Goal: Task Accomplishment & Management: Use online tool/utility

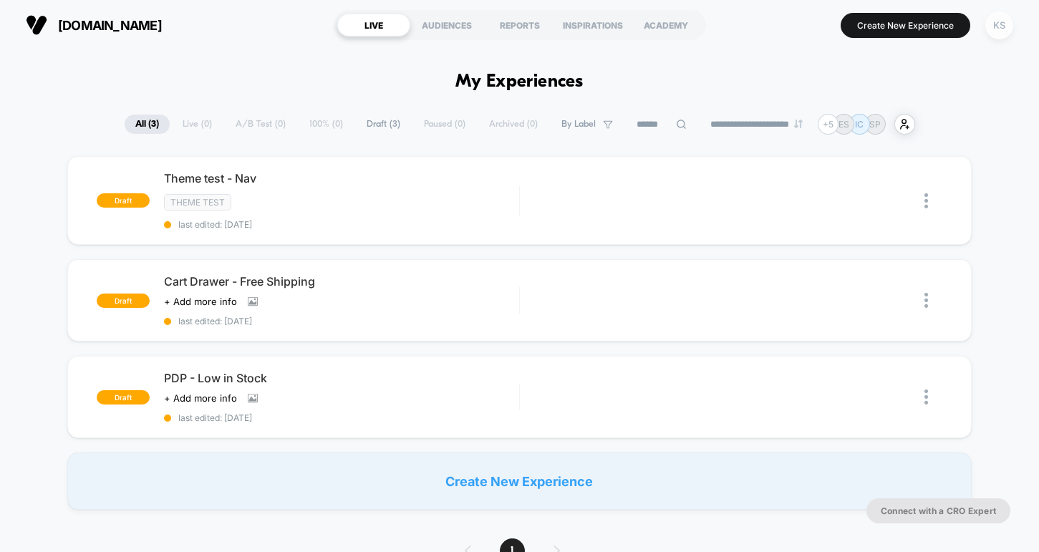
click at [1004, 25] on div "KS" at bounding box center [999, 25] width 28 height 28
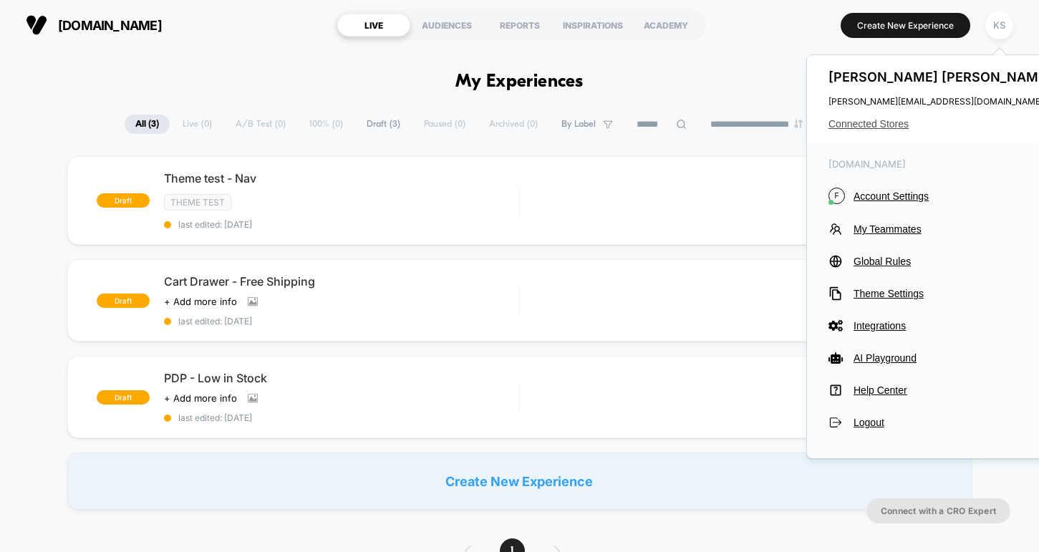
click at [841, 121] on span "Connected Stores" at bounding box center [942, 123] width 226 height 11
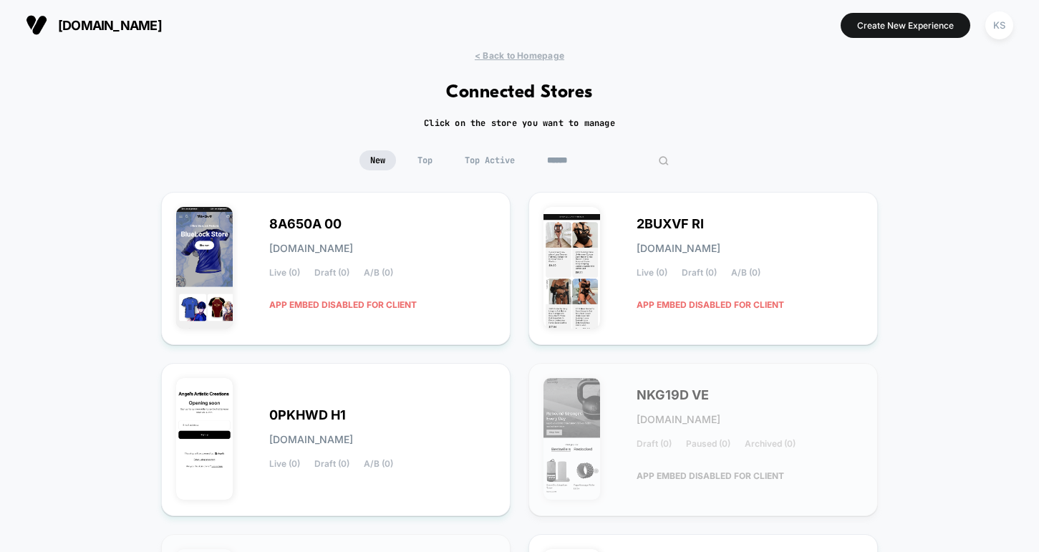
click at [598, 159] on input at bounding box center [607, 160] width 143 height 20
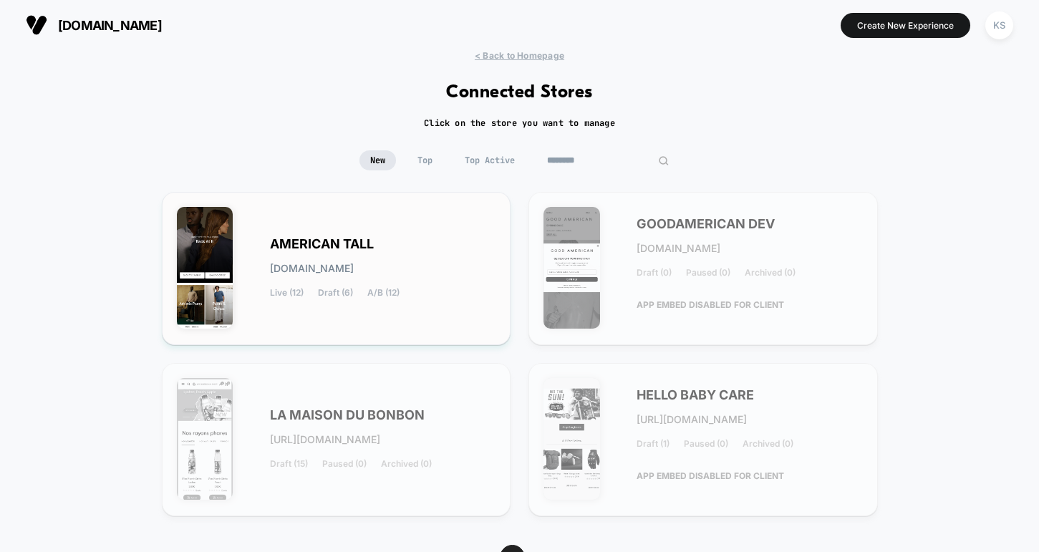
type input "********"
click at [380, 241] on div "AMERICAN TALL [DOMAIN_NAME] Live (12) Draft (6) A/B (12)" at bounding box center [383, 268] width 226 height 59
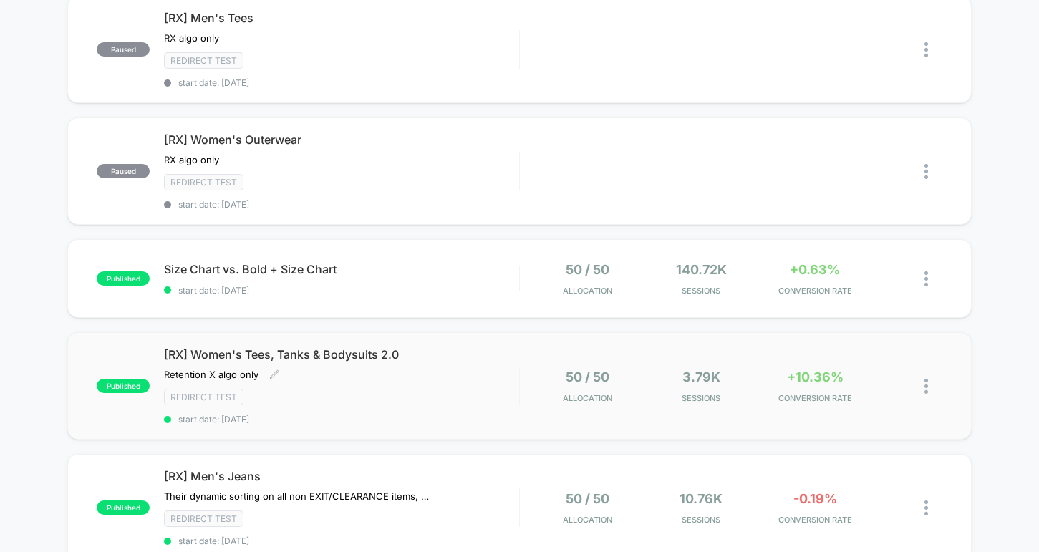
scroll to position [895, 0]
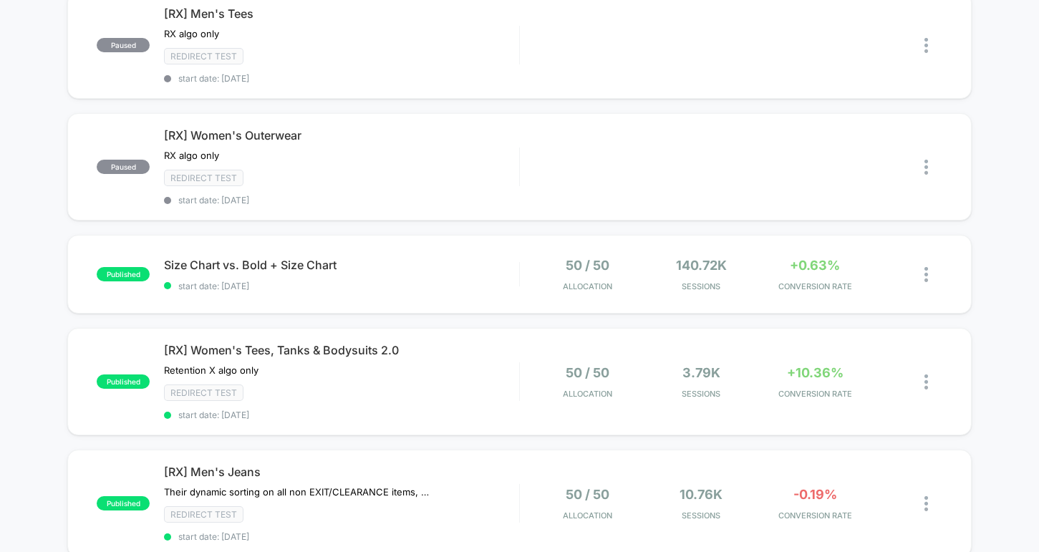
click at [44, 228] on div "published [RX] Women's Athletic Pants RX algo only Click to edit experience det…" at bounding box center [519, 6] width 1039 height 1490
click at [929, 279] on div at bounding box center [934, 275] width 18 height 34
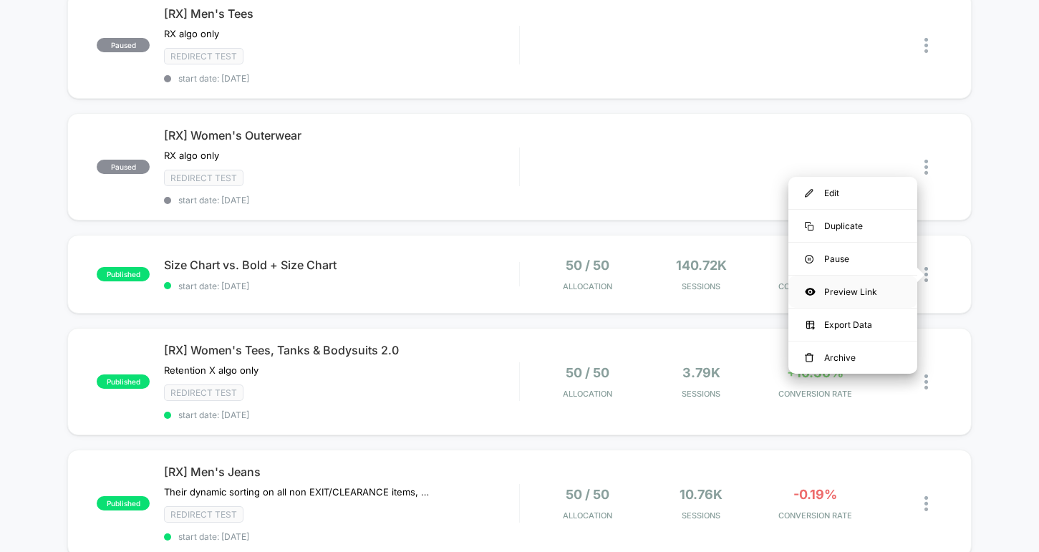
click at [858, 289] on div "Preview Link" at bounding box center [852, 292] width 129 height 32
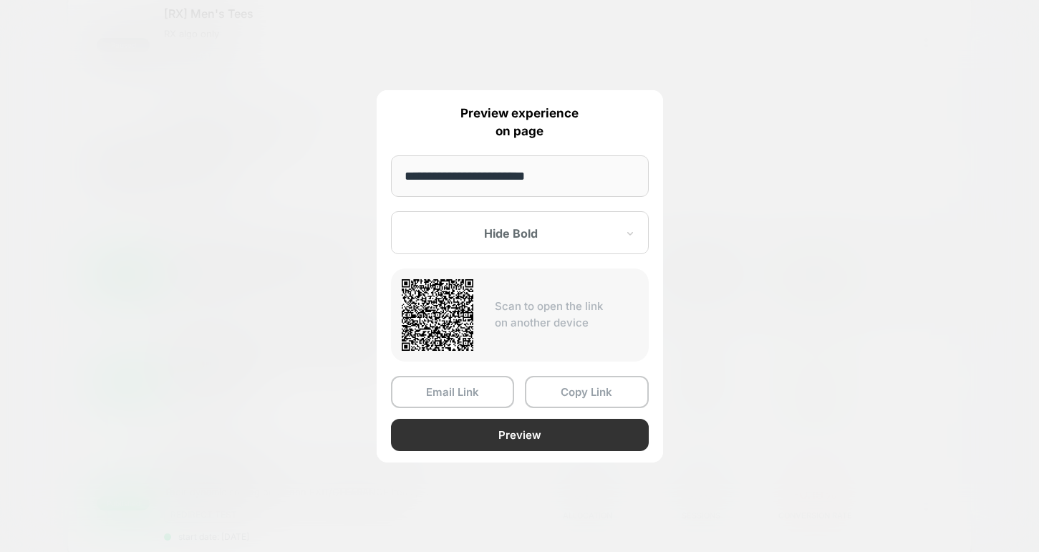
click at [493, 436] on button "Preview" at bounding box center [520, 435] width 258 height 32
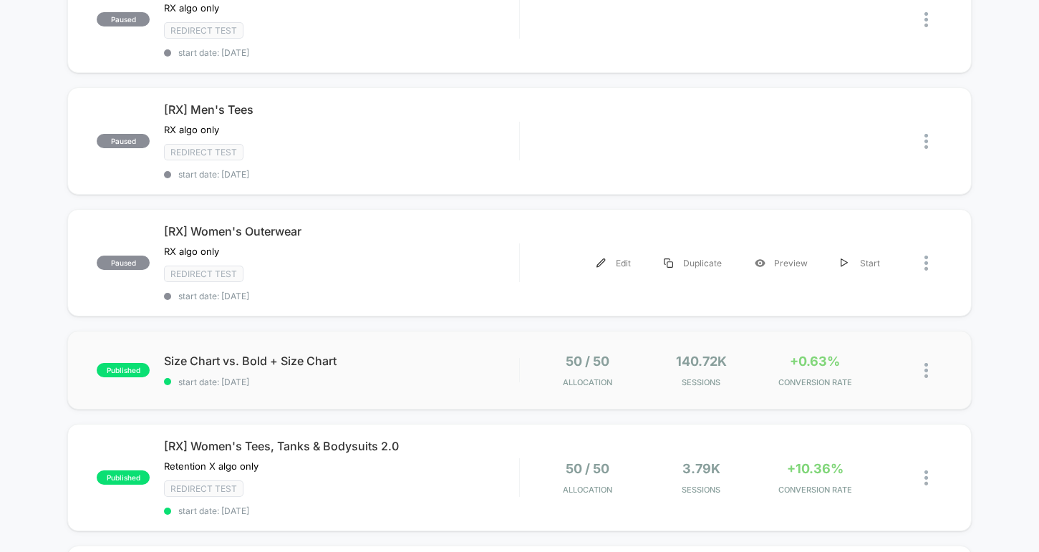
scroll to position [893, 0]
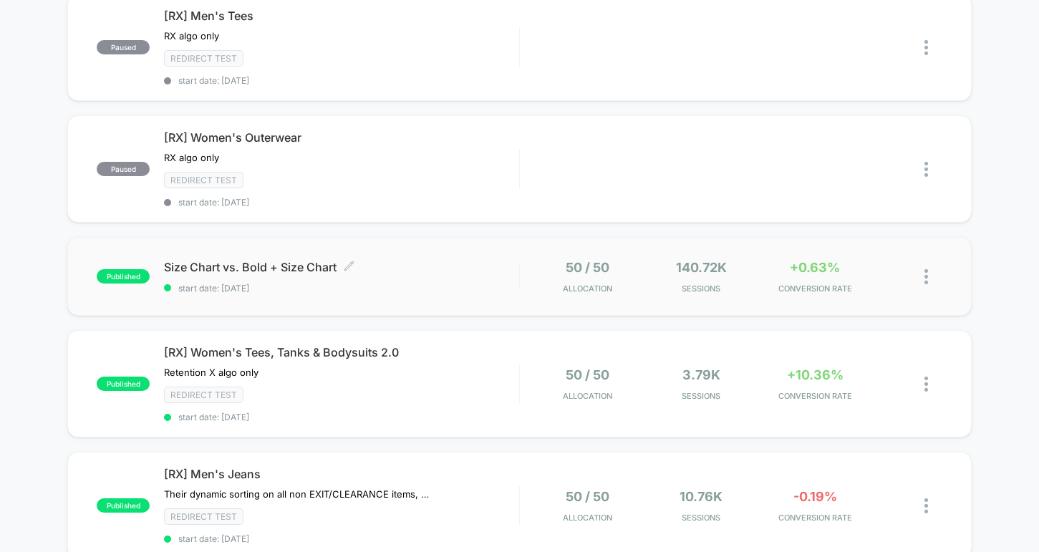
click at [291, 265] on span "Size Chart vs. Bold + Size Chart Click to edit experience details" at bounding box center [341, 267] width 354 height 14
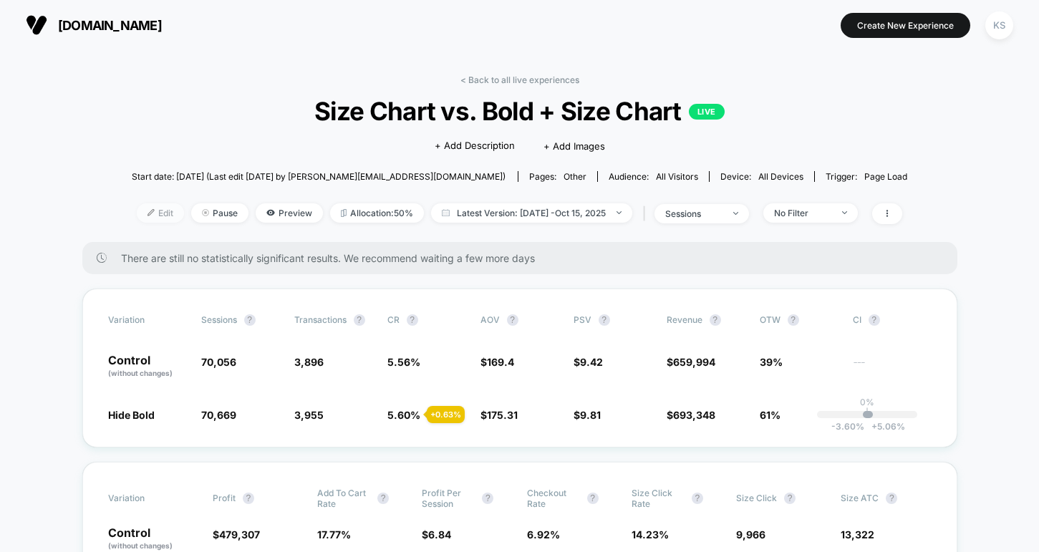
click at [140, 217] on span "Edit" at bounding box center [160, 212] width 47 height 19
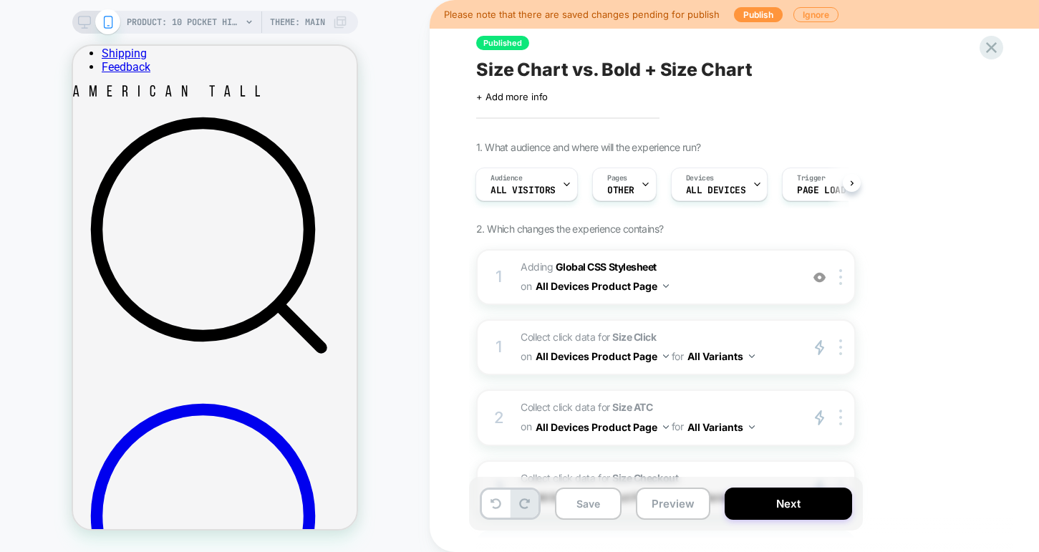
scroll to position [417, 0]
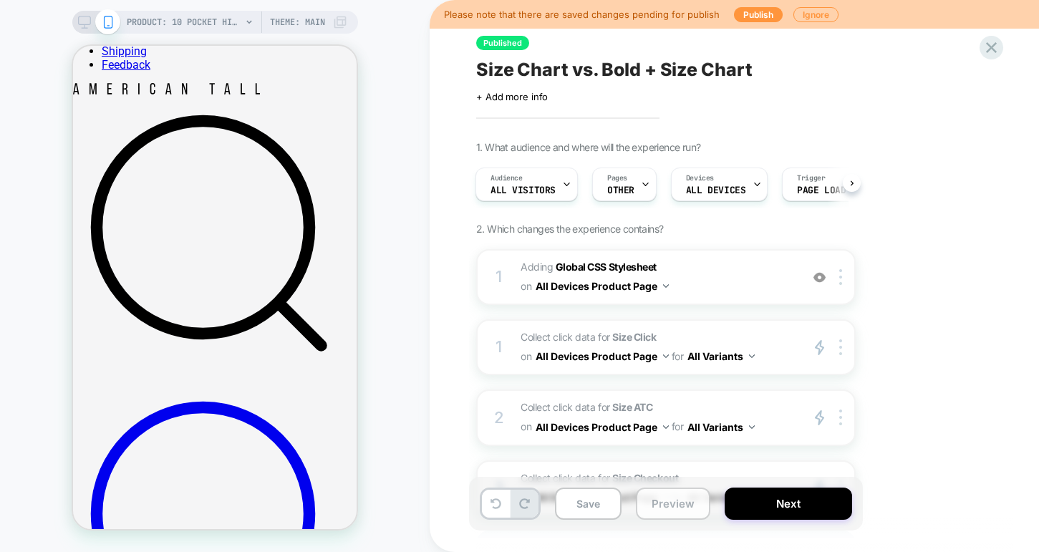
click at [684, 504] on button "Preview" at bounding box center [673, 504] width 74 height 32
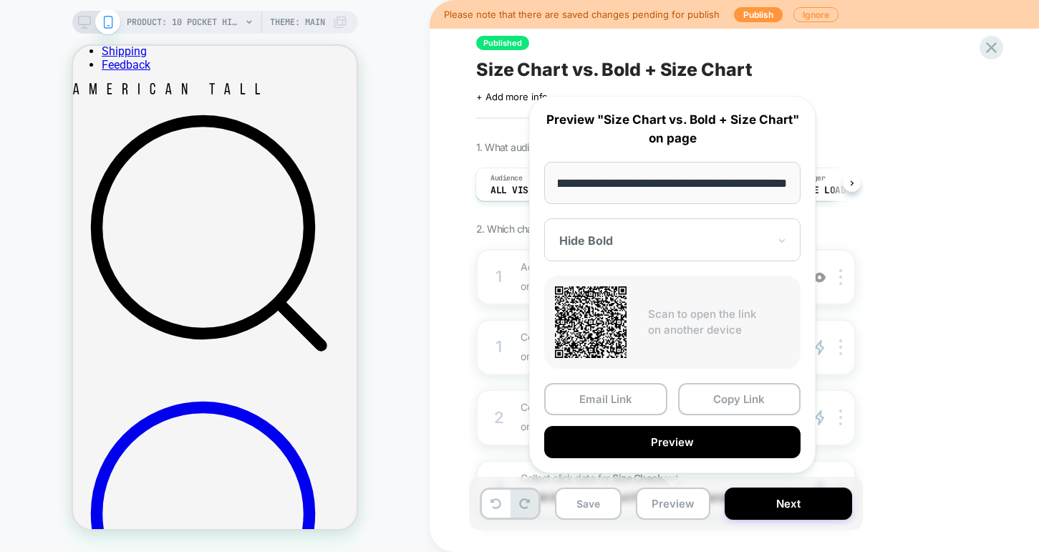
scroll to position [0, 0]
click at [657, 238] on div at bounding box center [663, 240] width 209 height 14
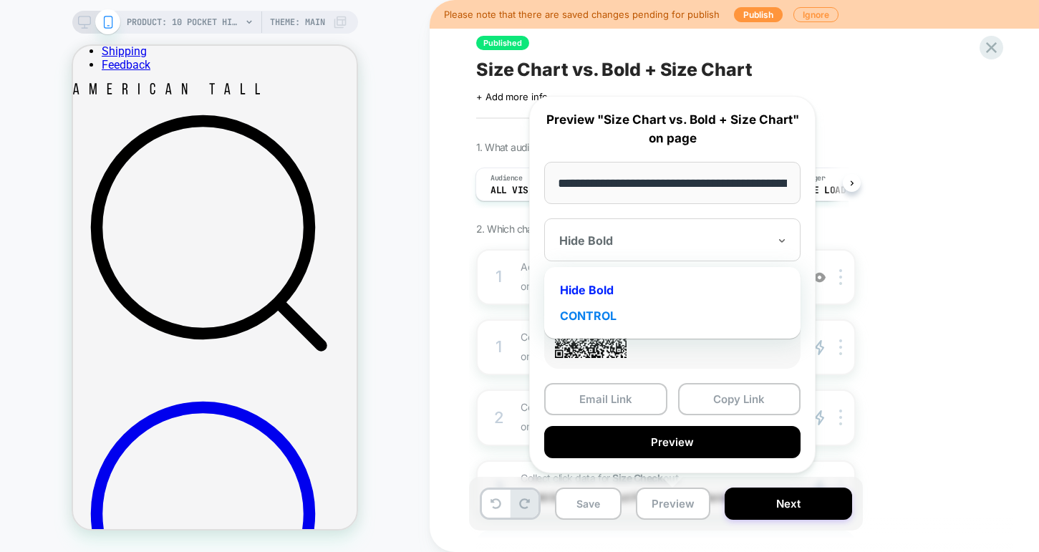
click at [621, 311] on div "CONTROL" at bounding box center [672, 316] width 242 height 26
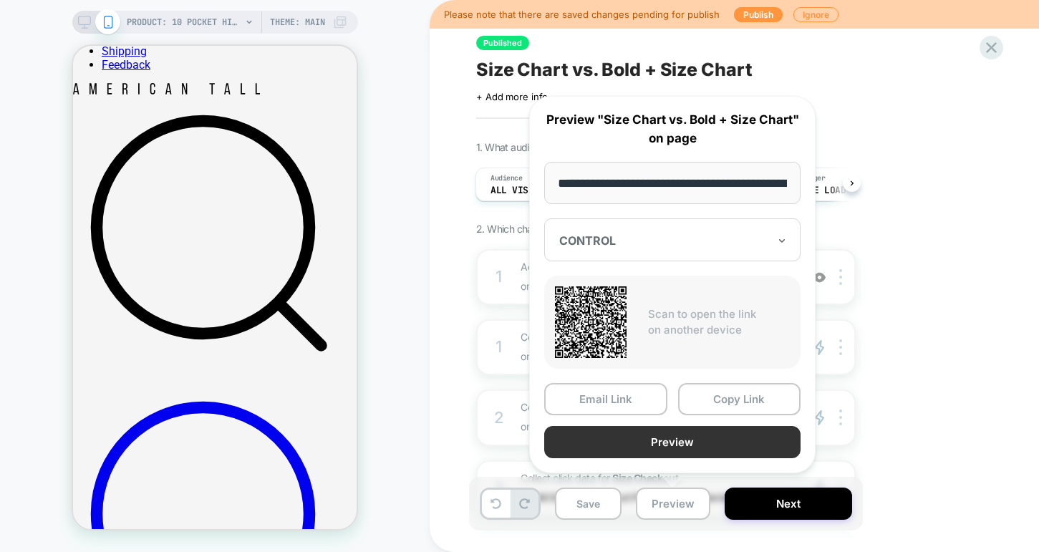
click at [654, 438] on button "Preview" at bounding box center [672, 442] width 256 height 32
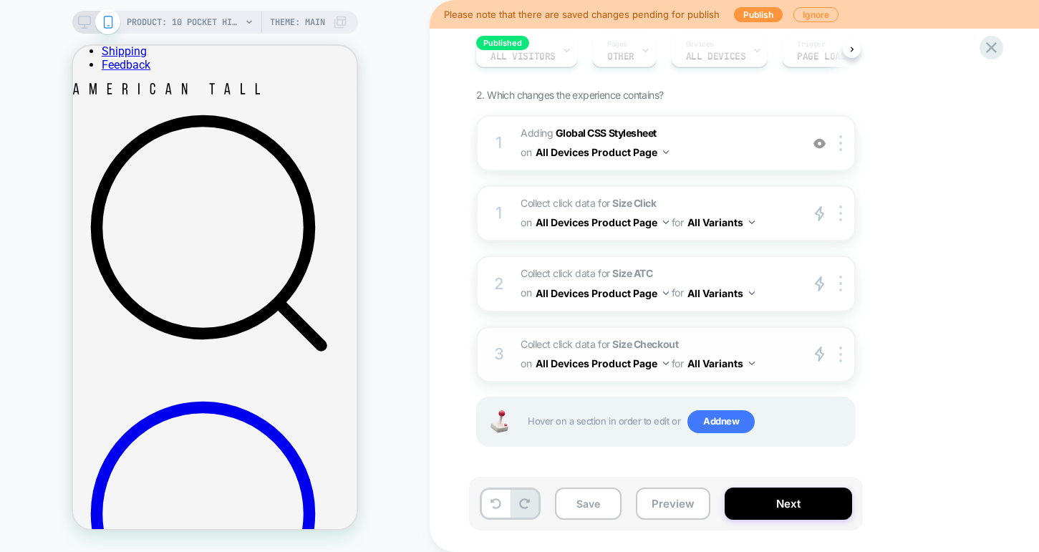
scroll to position [136, 0]
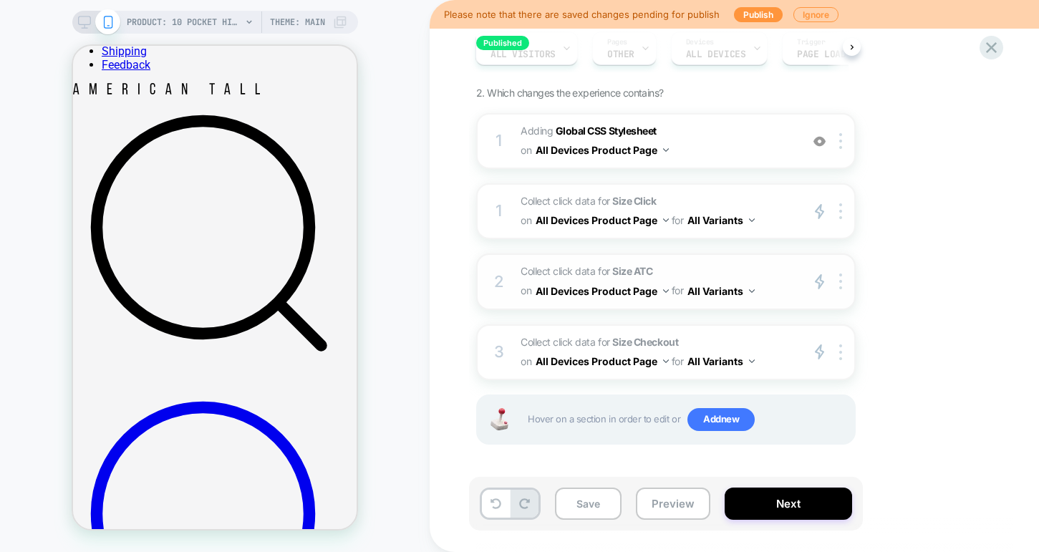
click at [641, 272] on strong "Size ATC" at bounding box center [632, 271] width 40 height 12
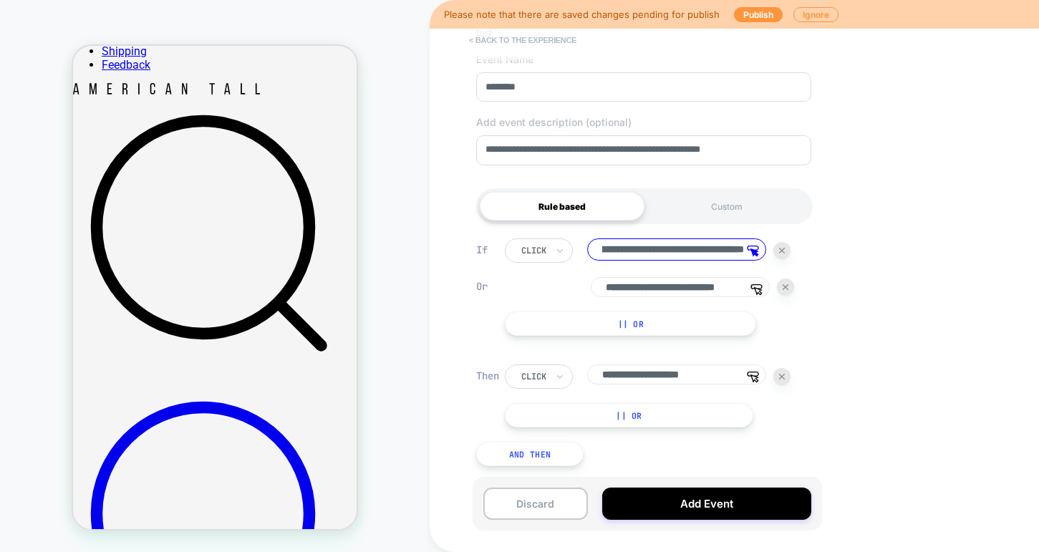
scroll to position [0, 0]
click at [537, 38] on button "< back to the experience" at bounding box center [523, 40] width 122 height 23
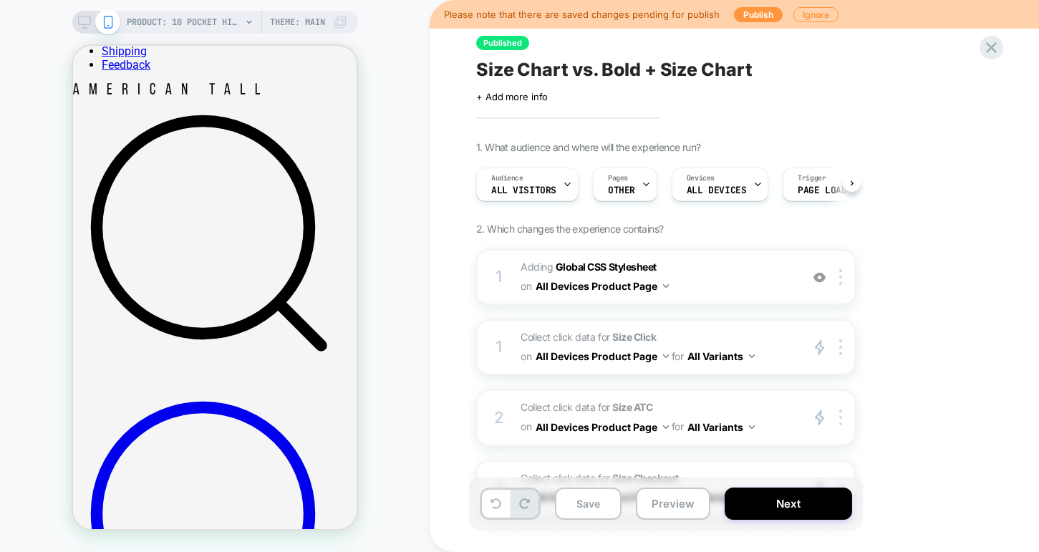
scroll to position [0, 1]
click at [993, 47] on icon at bounding box center [991, 47] width 11 height 11
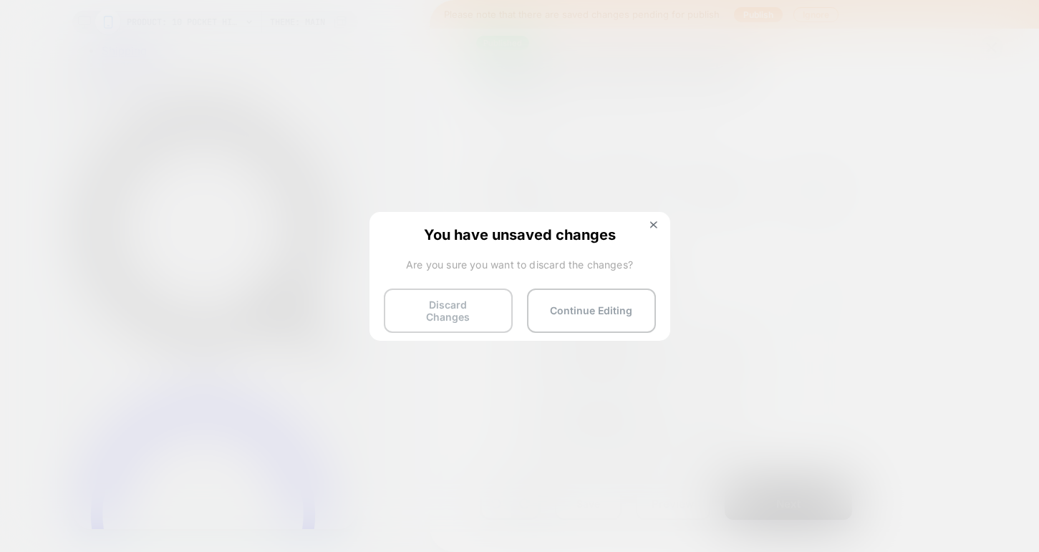
click at [478, 302] on button "Discard Changes" at bounding box center [448, 311] width 129 height 44
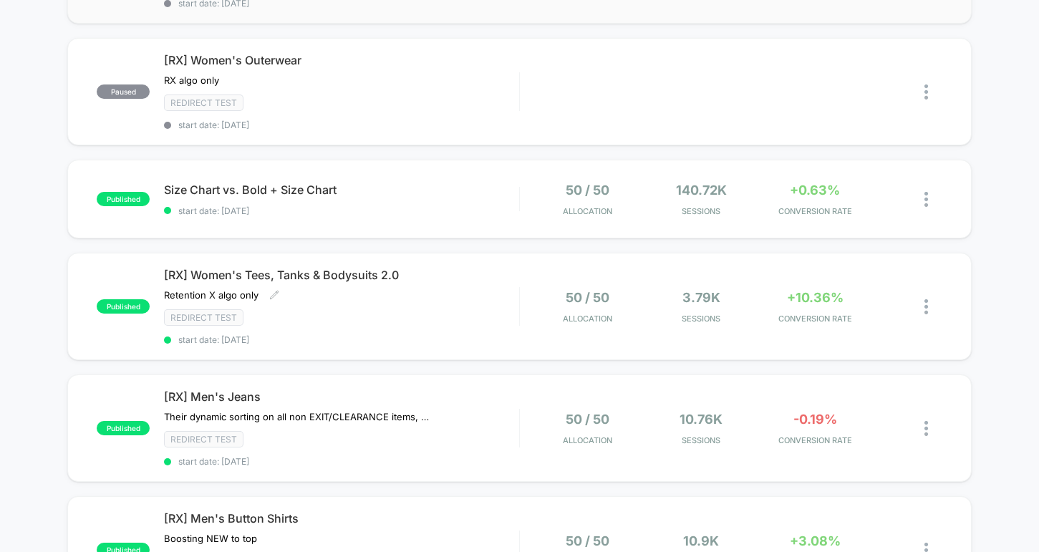
scroll to position [973, 0]
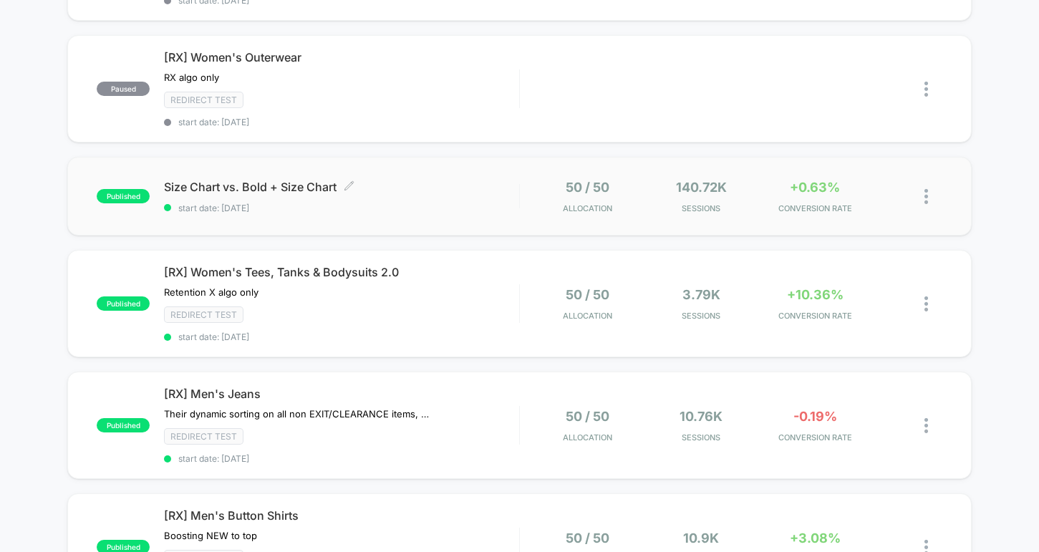
click at [298, 191] on span "Size Chart vs. Bold + Size Chart Click to edit experience details" at bounding box center [341, 187] width 354 height 14
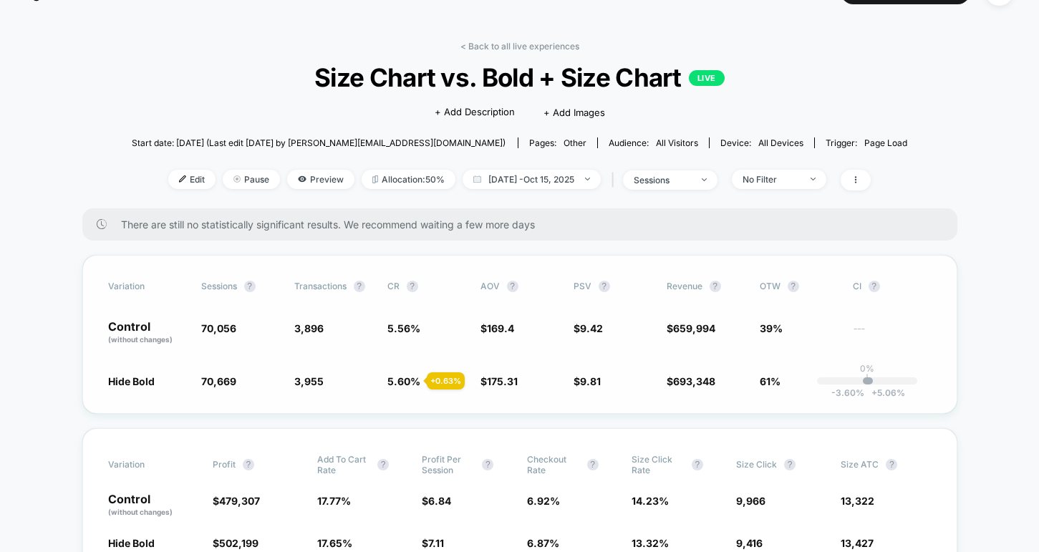
scroll to position [21, 0]
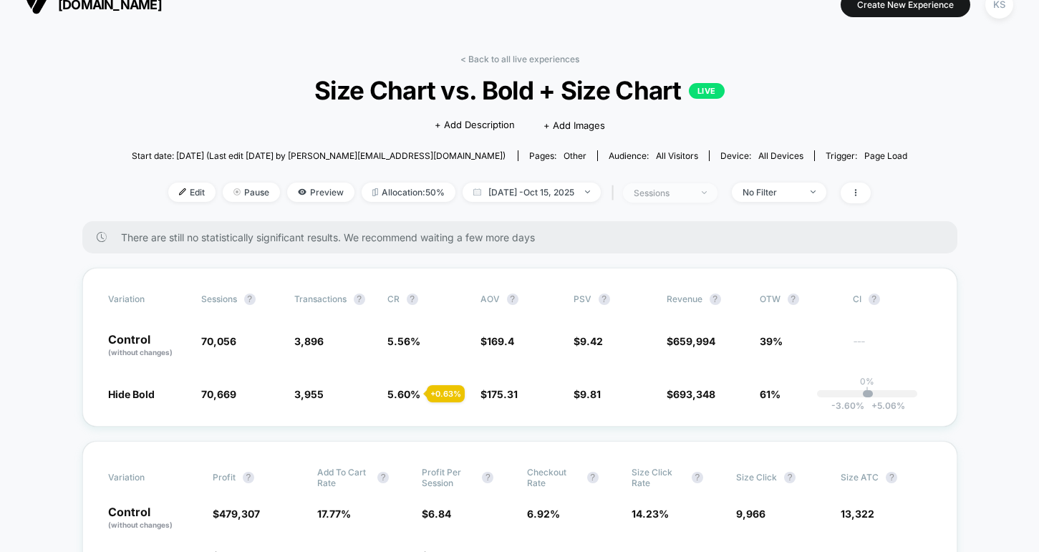
click at [686, 200] on span "sessions" at bounding box center [670, 192] width 95 height 19
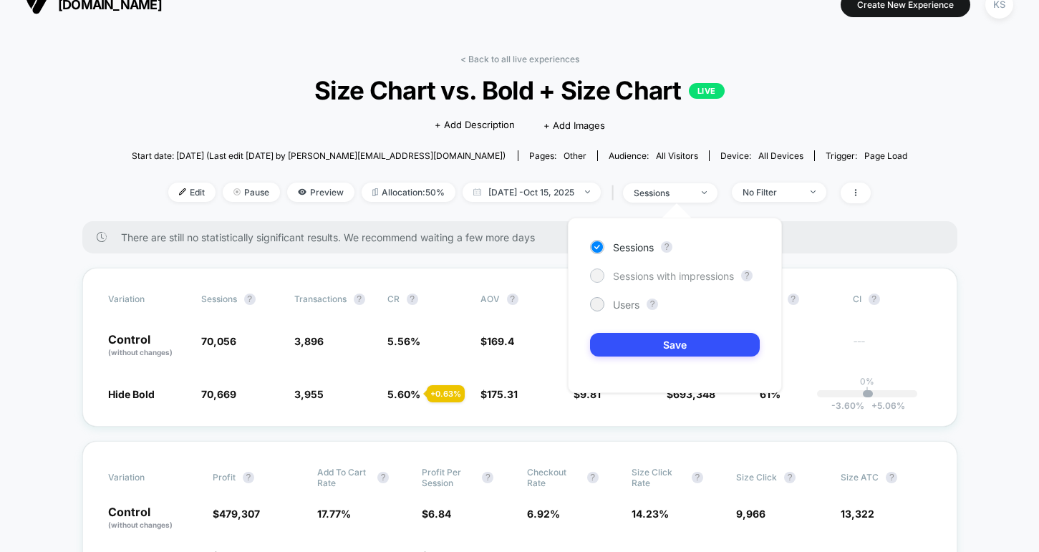
click at [665, 276] on span "Sessions with impressions" at bounding box center [673, 276] width 121 height 12
click at [627, 347] on button "Save" at bounding box center [675, 345] width 170 height 24
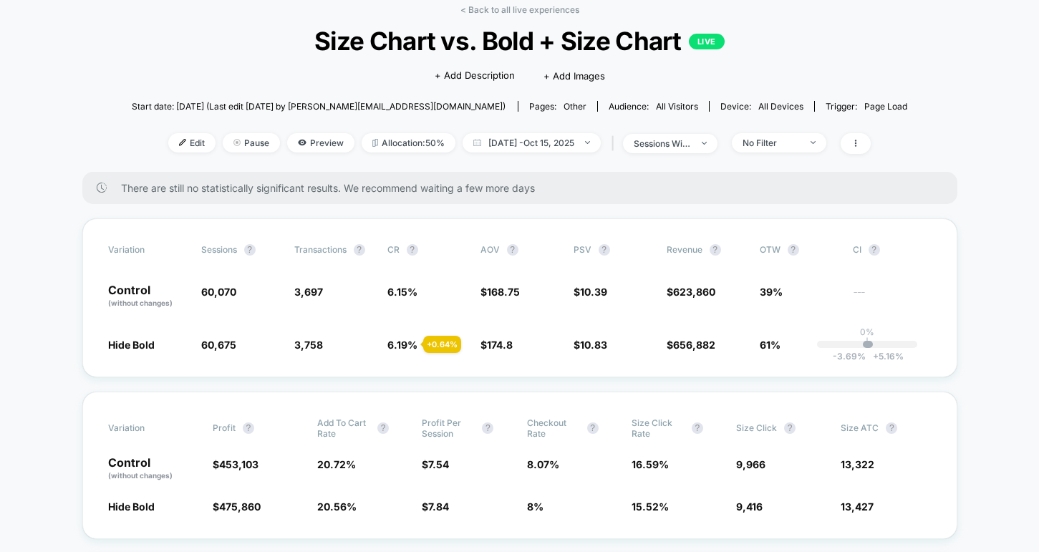
scroll to position [72, 0]
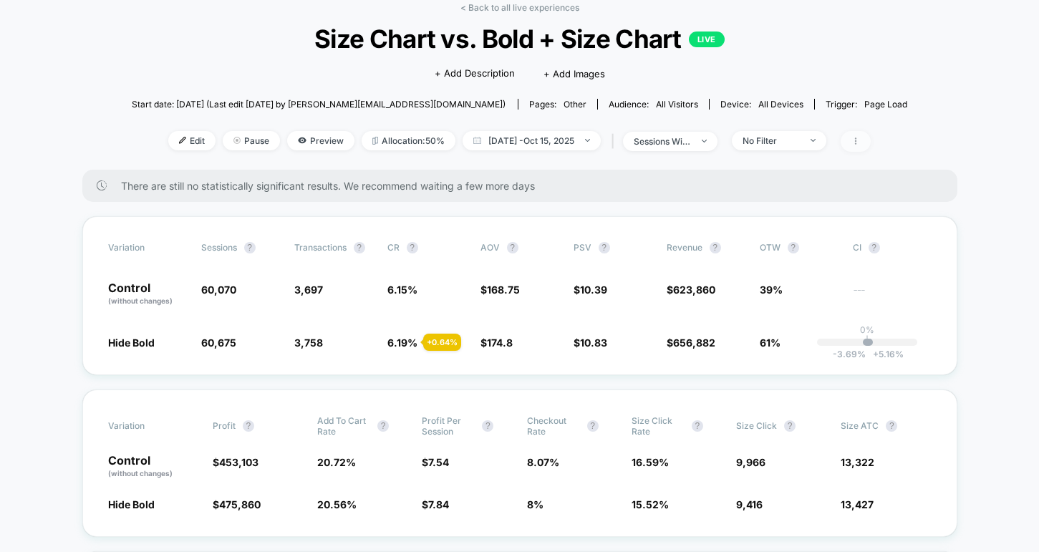
click at [871, 138] on span at bounding box center [856, 141] width 30 height 21
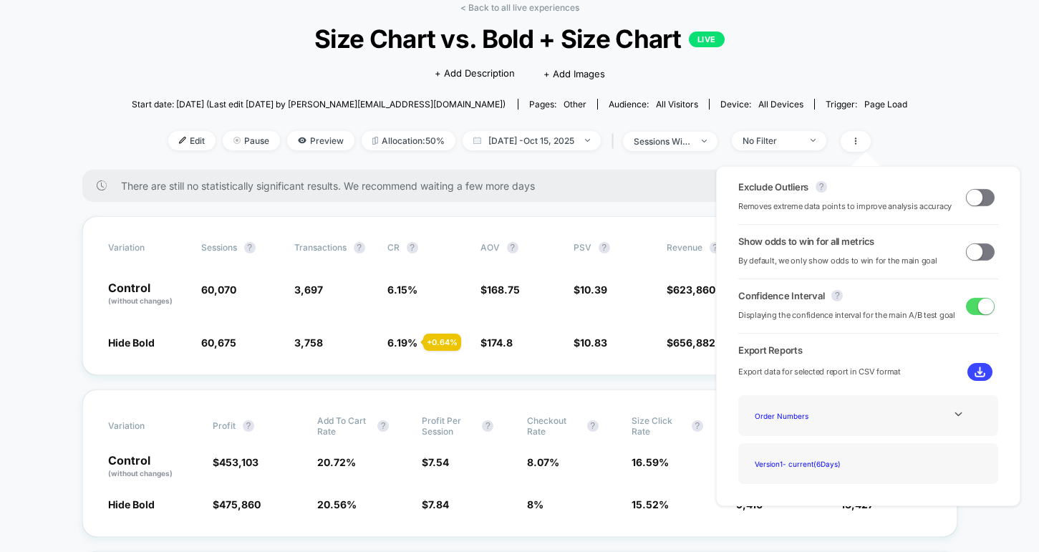
click at [967, 257] on span at bounding box center [975, 251] width 16 height 16
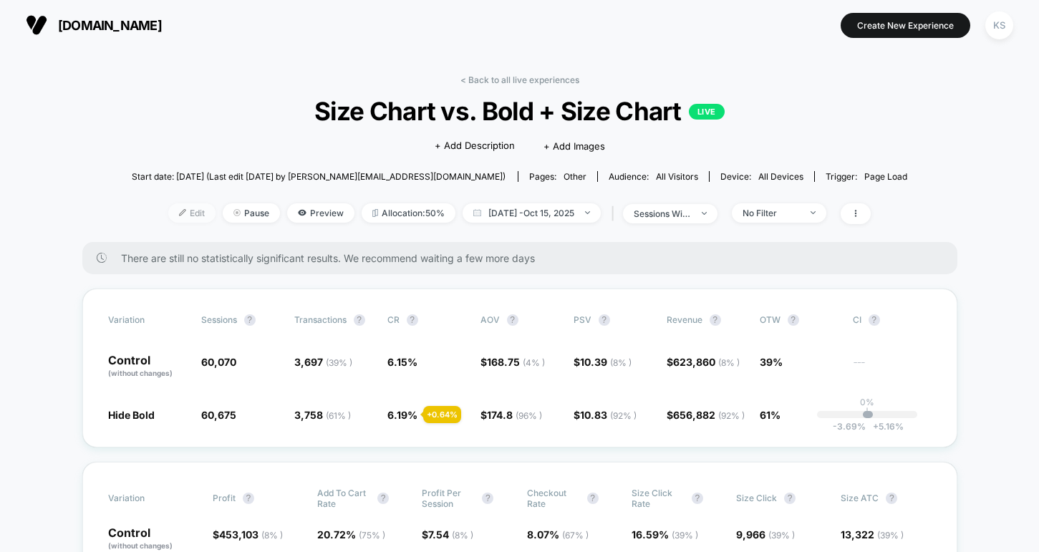
click at [179, 213] on img at bounding box center [182, 212] width 7 height 7
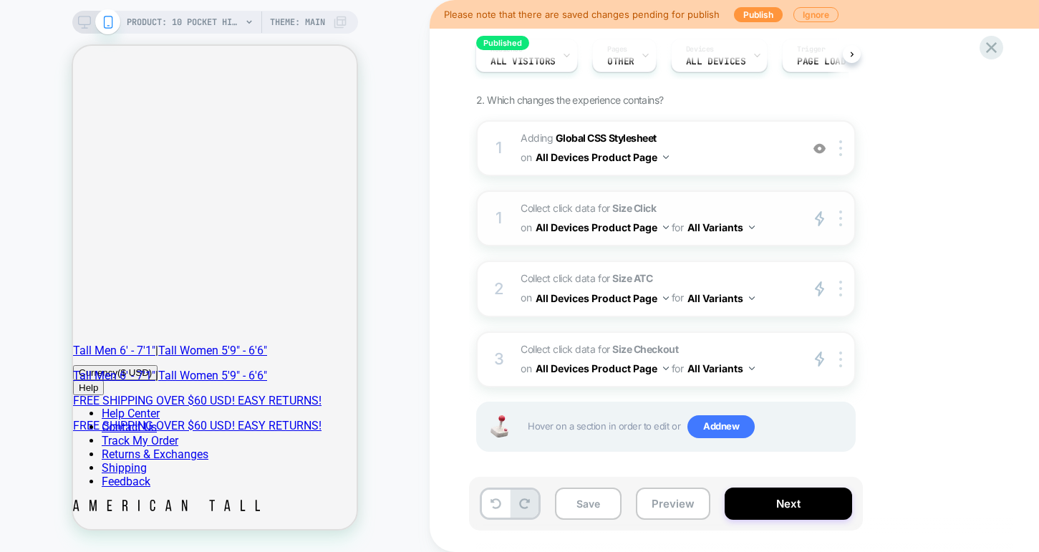
scroll to position [130, 0]
click at [772, 293] on span "Collect click data for Size ATC on All Devices Product Page for All Variants" at bounding box center [657, 288] width 273 height 39
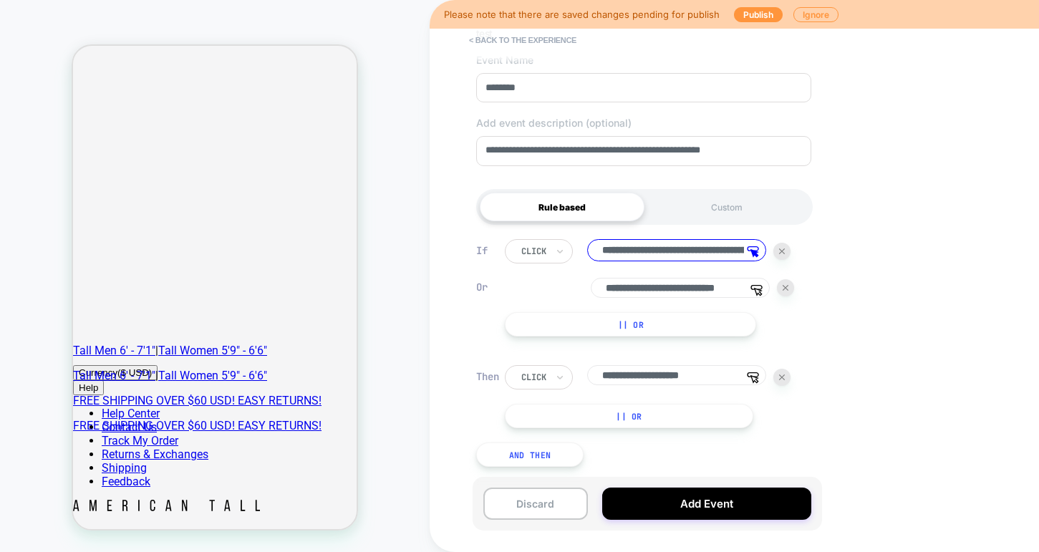
scroll to position [107, 0]
click at [539, 383] on div "click" at bounding box center [534, 377] width 28 height 16
click at [715, 211] on div "Custom" at bounding box center [727, 206] width 165 height 29
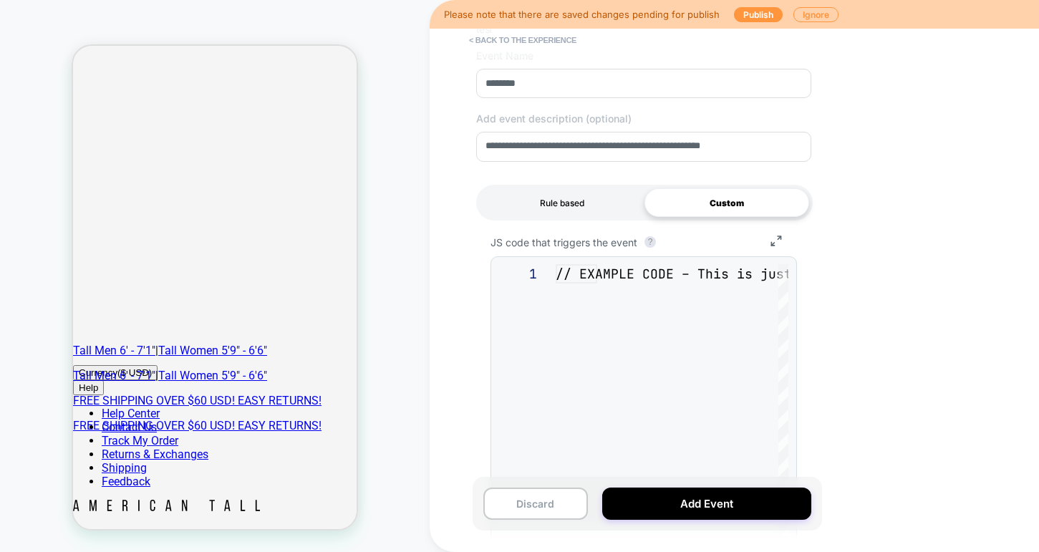
scroll to position [155, 0]
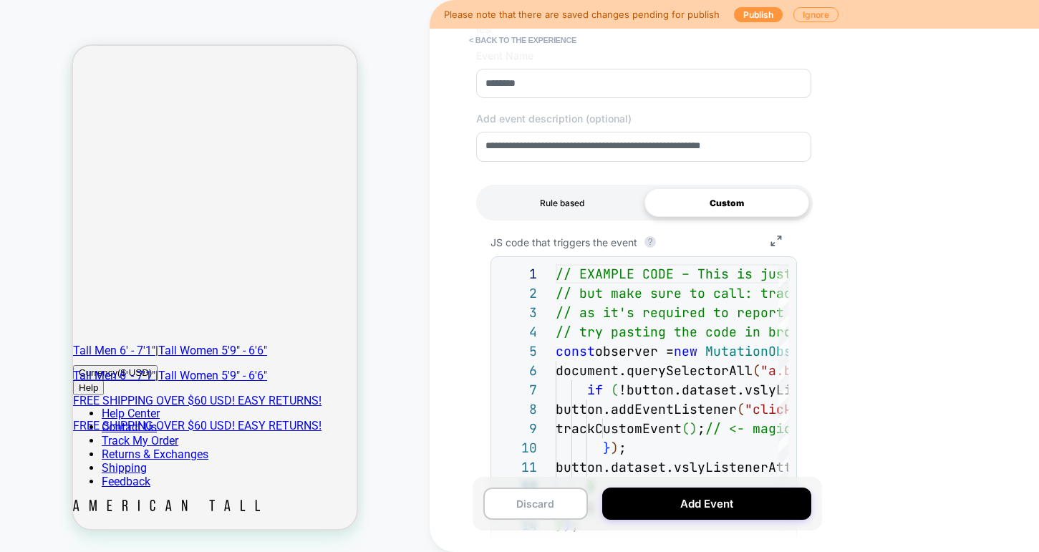
click at [571, 196] on div "Rule based" at bounding box center [562, 202] width 165 height 29
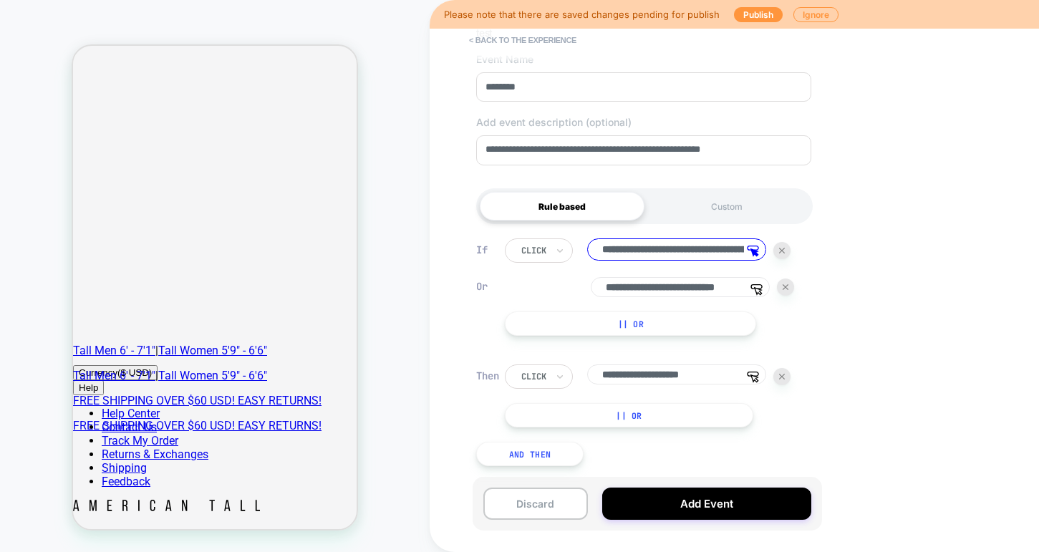
scroll to position [0, 0]
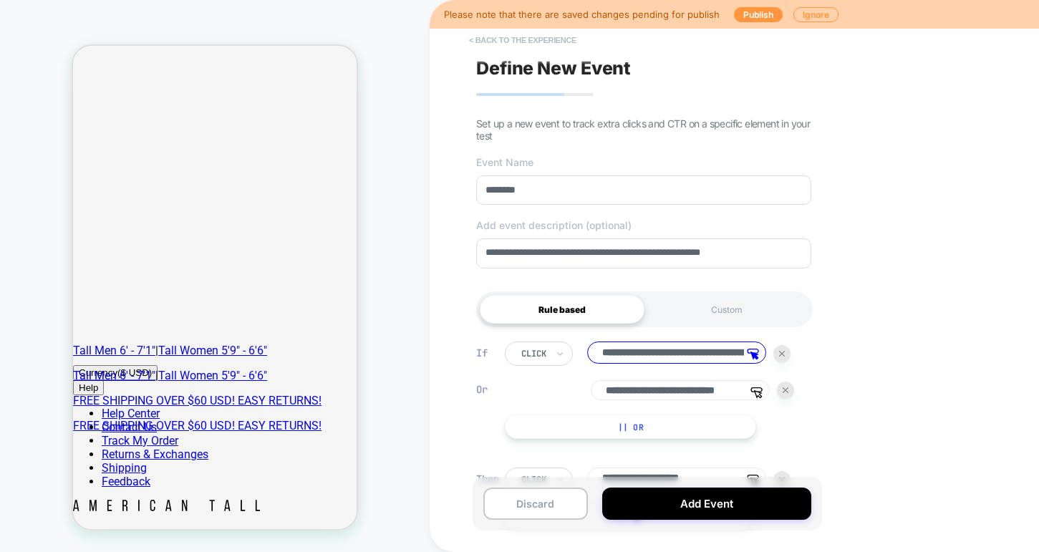
click at [514, 42] on button "< back to the experience" at bounding box center [523, 40] width 122 height 23
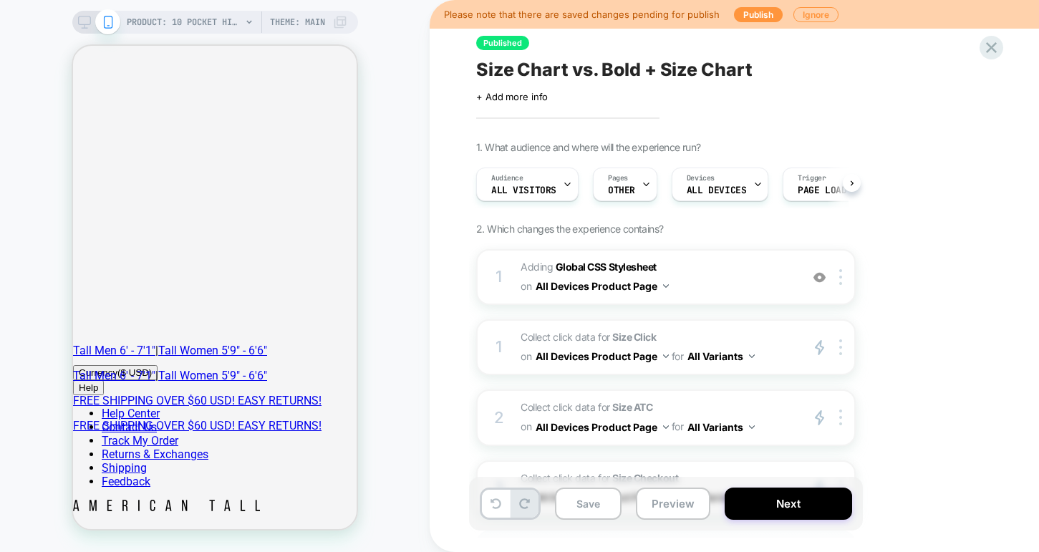
scroll to position [0, 1]
click at [996, 45] on icon at bounding box center [991, 47] width 19 height 19
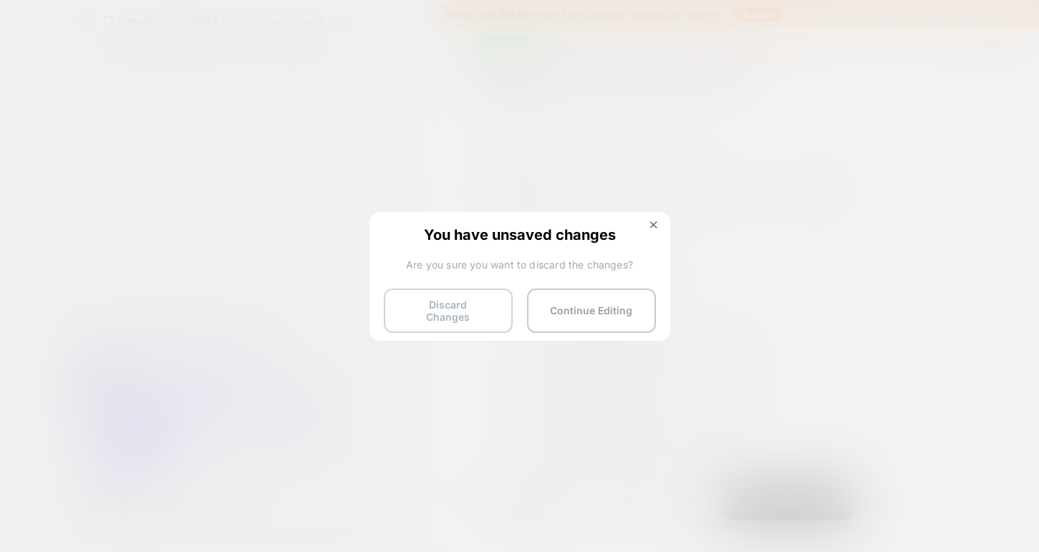
click at [430, 322] on button "Discard Changes" at bounding box center [448, 311] width 129 height 44
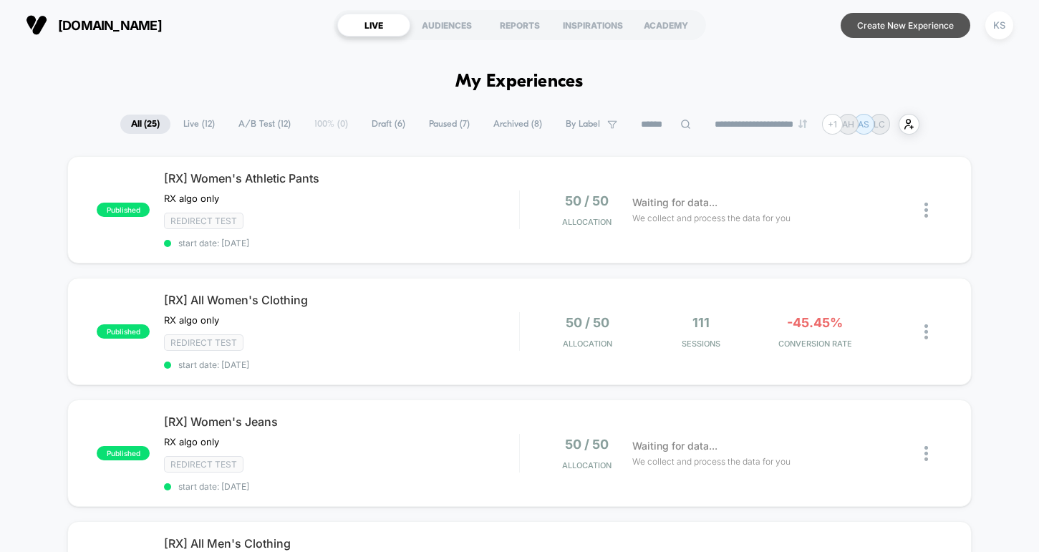
click at [875, 29] on button "Create New Experience" at bounding box center [906, 25] width 130 height 25
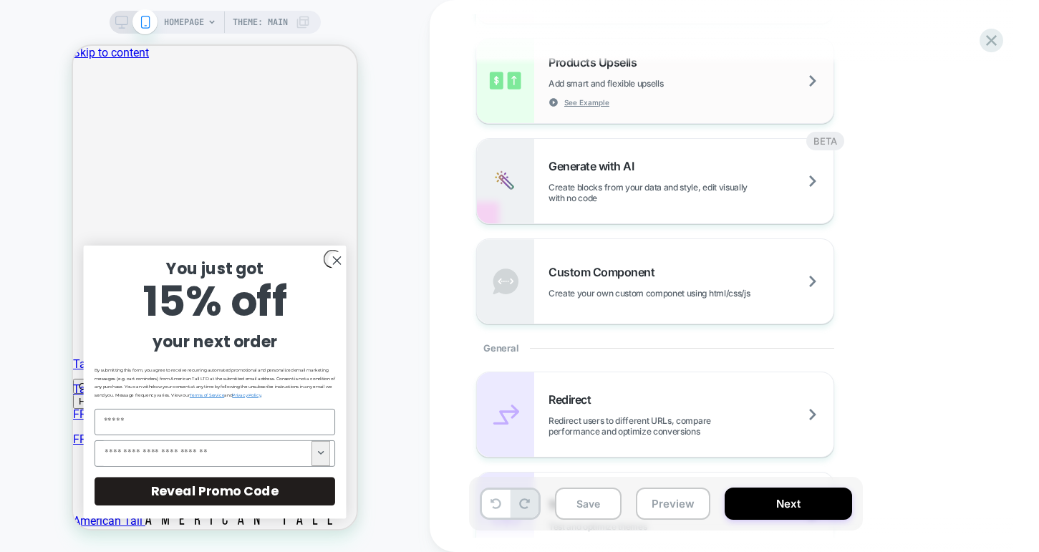
scroll to position [391, 0]
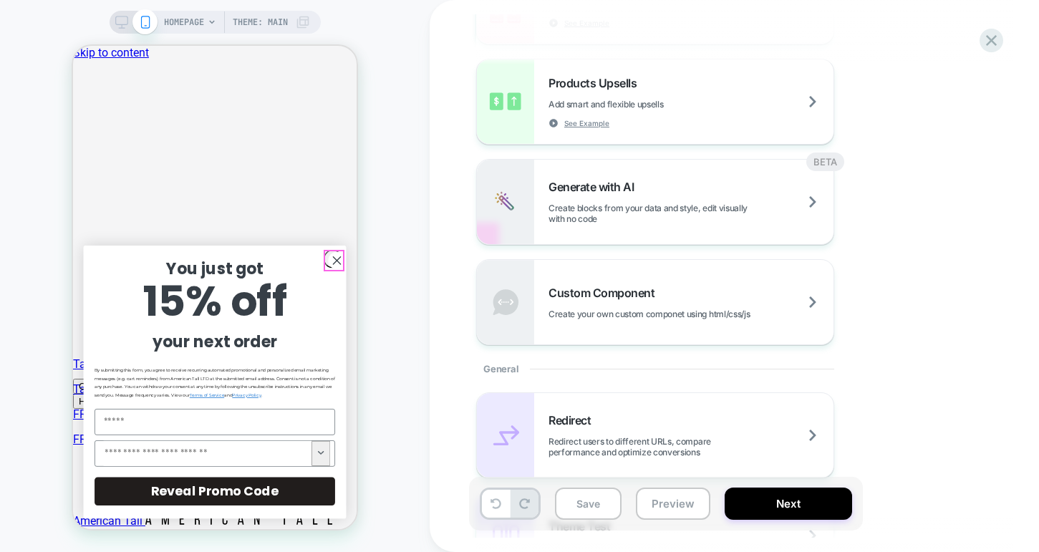
click at [339, 255] on circle "Close dialog" at bounding box center [336, 260] width 17 height 17
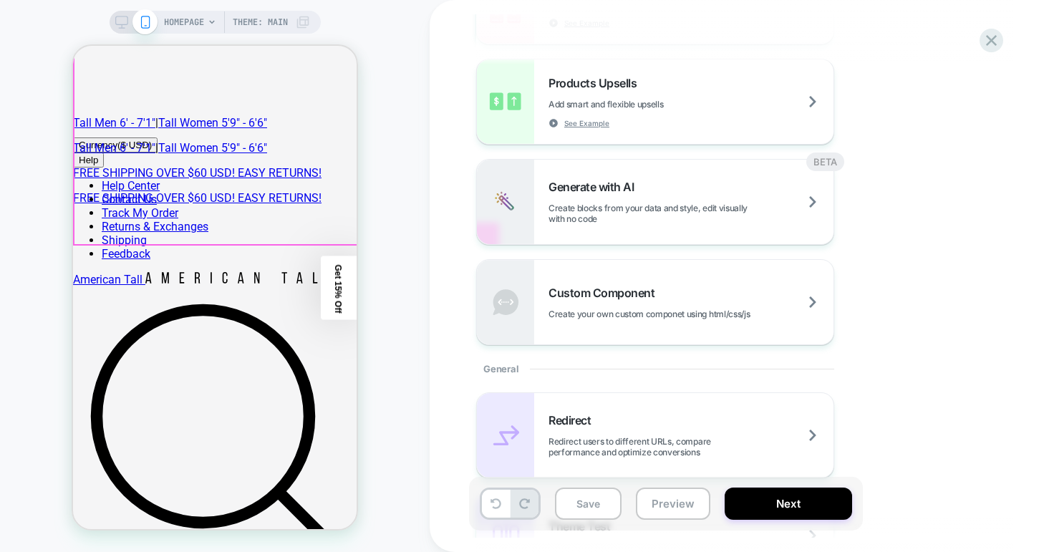
scroll to position [248, 0]
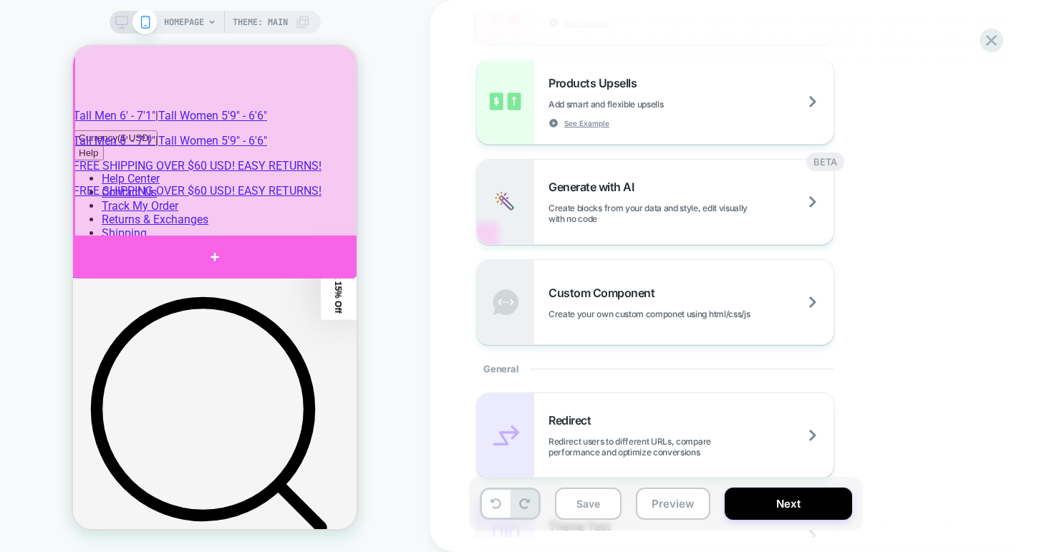
click at [276, 254] on div at bounding box center [215, 257] width 284 height 43
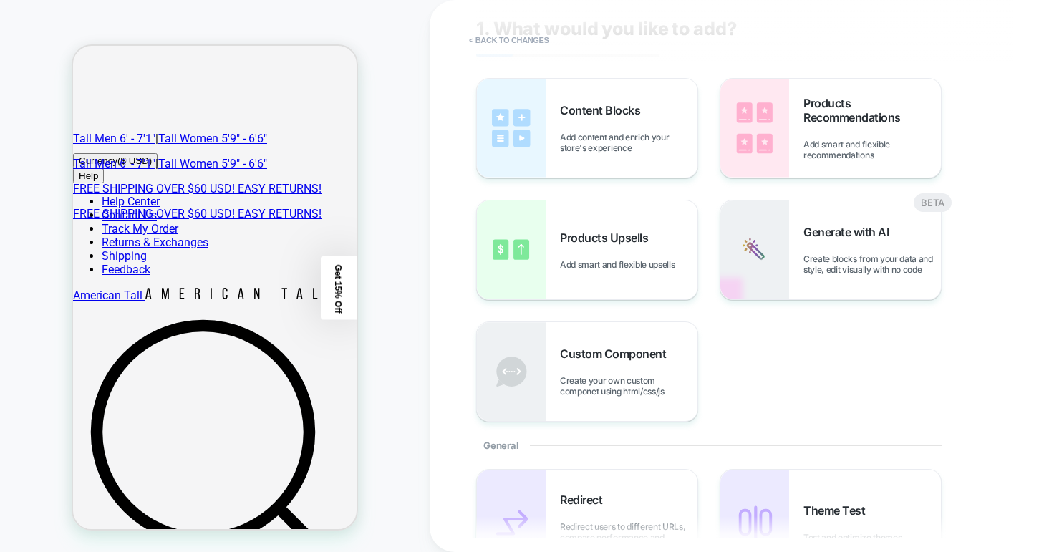
scroll to position [44, 0]
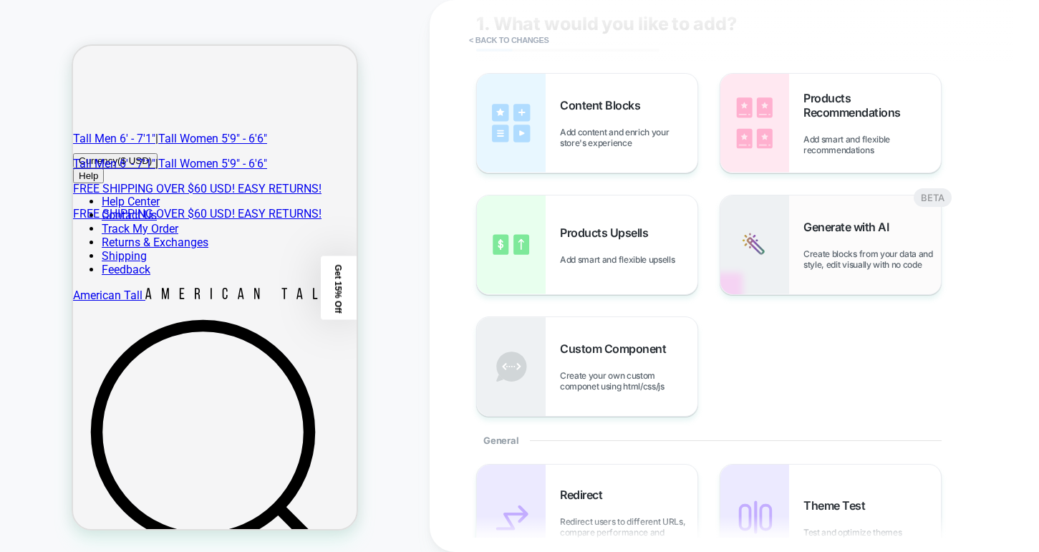
click at [853, 251] on span "Create blocks from your data and style, edit visually with no code" at bounding box center [871, 258] width 137 height 21
type textarea "*"
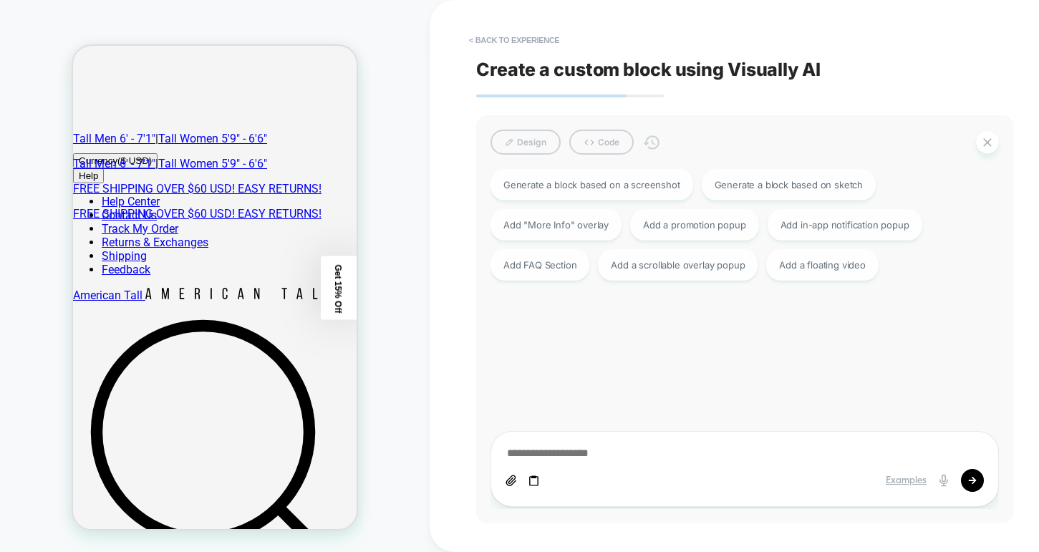
scroll to position [228, 0]
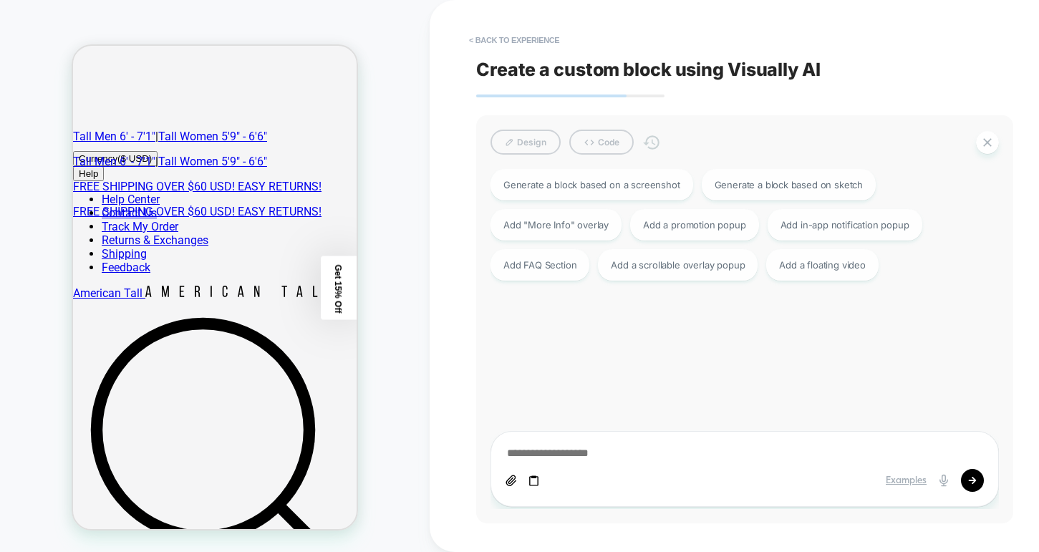
click at [563, 453] on textarea at bounding box center [745, 454] width 478 height 16
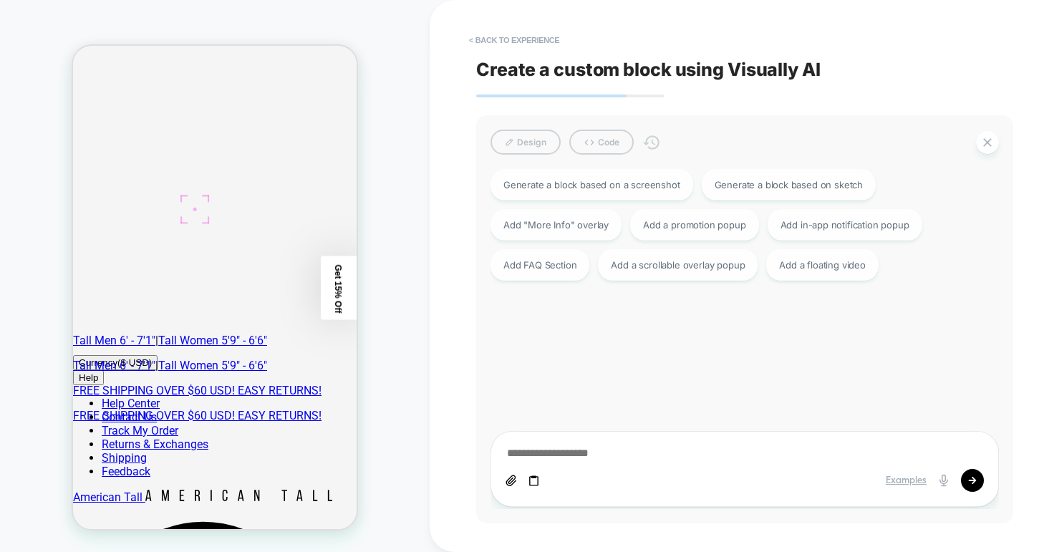
scroll to position [0, 0]
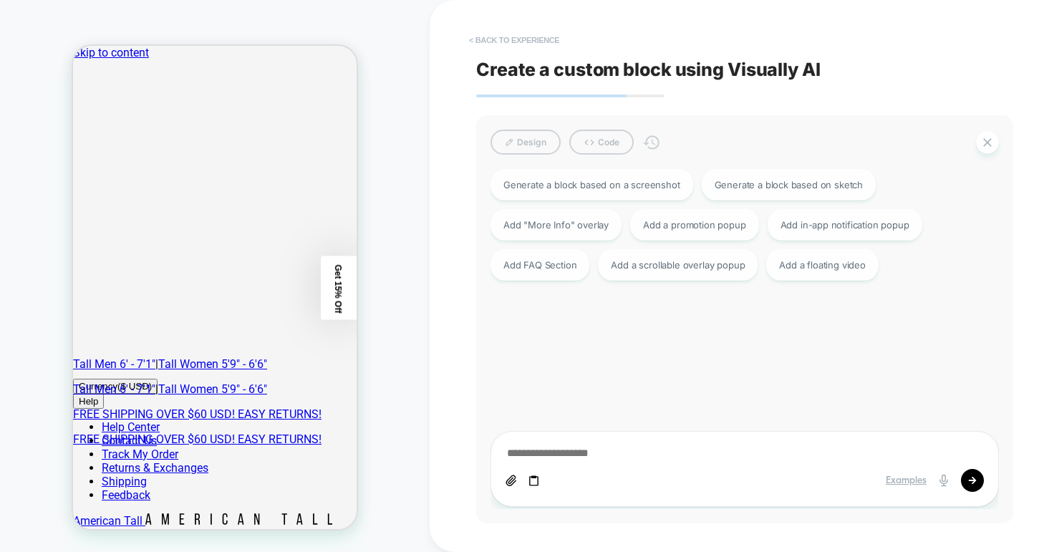
click at [501, 34] on button "< Back to experience" at bounding box center [514, 40] width 105 height 23
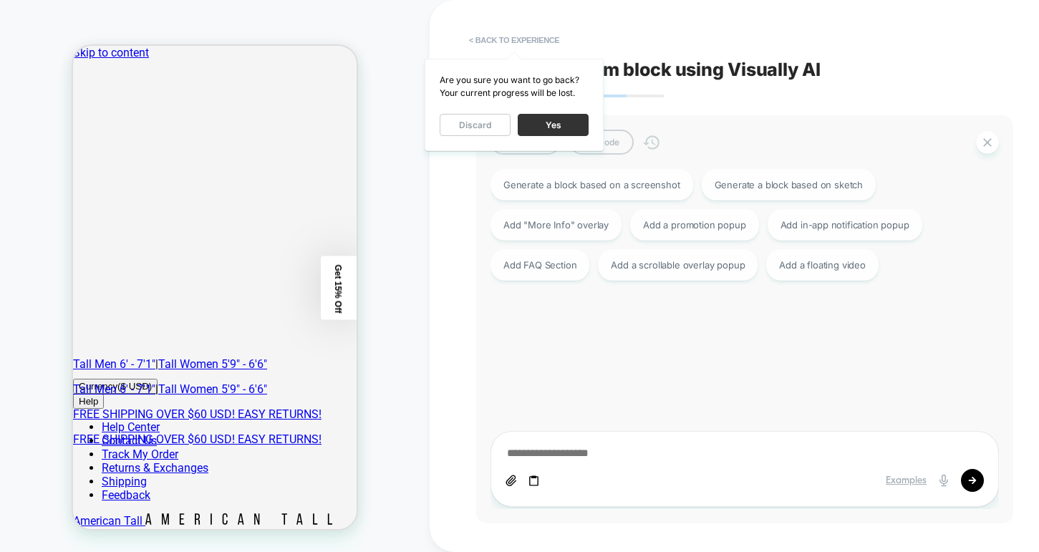
click at [551, 125] on button "Yes" at bounding box center [553, 125] width 71 height 22
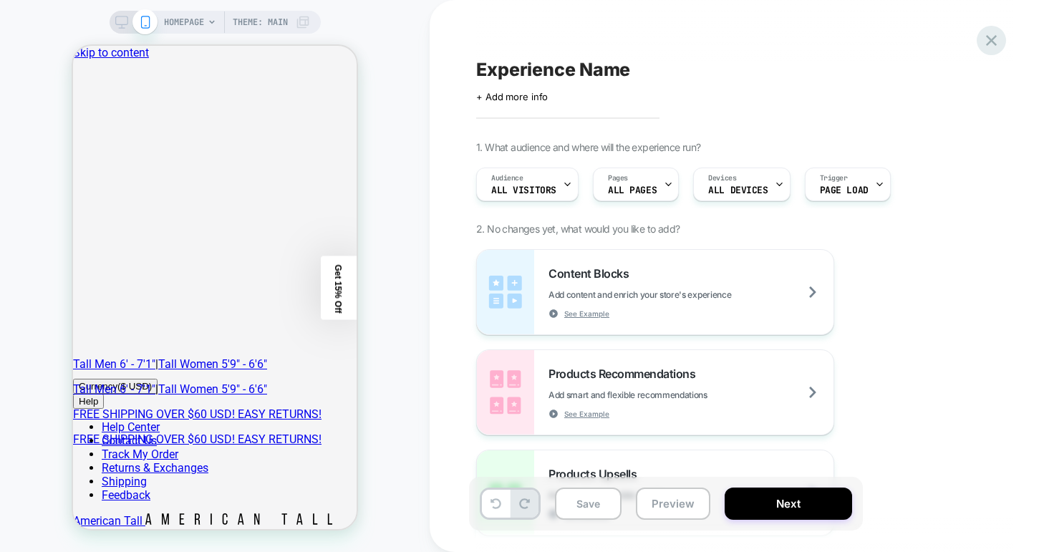
click at [991, 37] on icon at bounding box center [991, 40] width 19 height 19
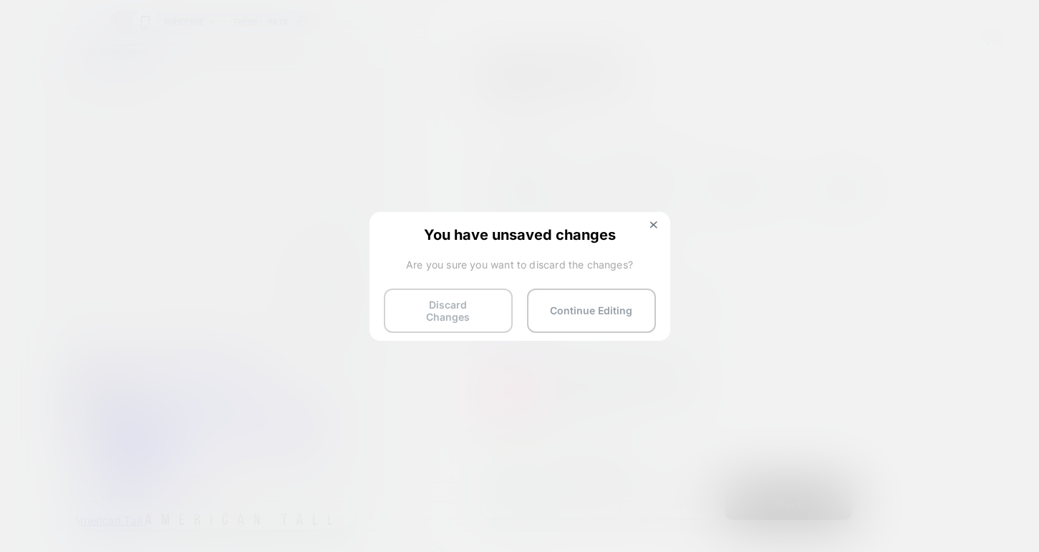
click at [470, 315] on button "Discard Changes" at bounding box center [448, 311] width 129 height 44
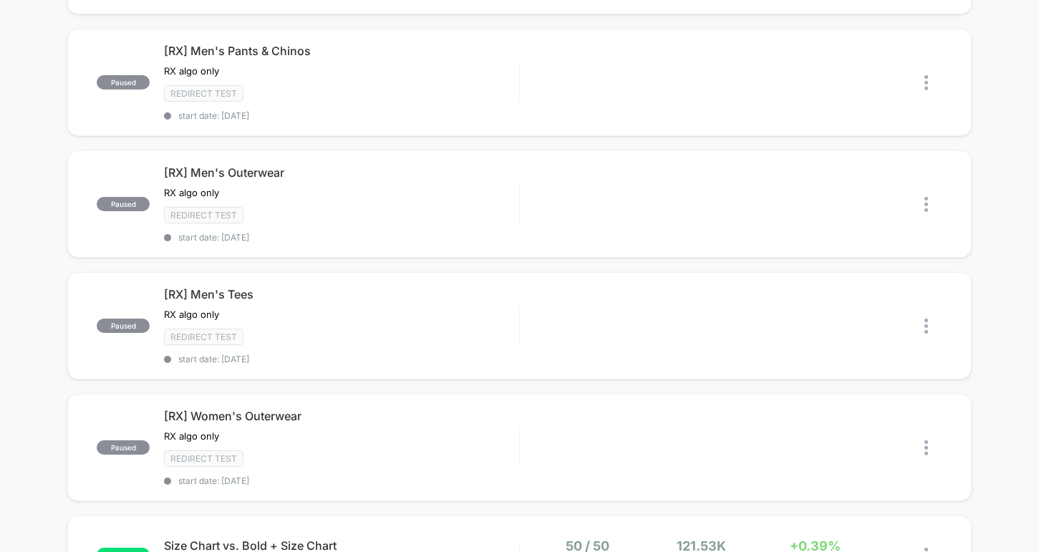
scroll to position [867, 0]
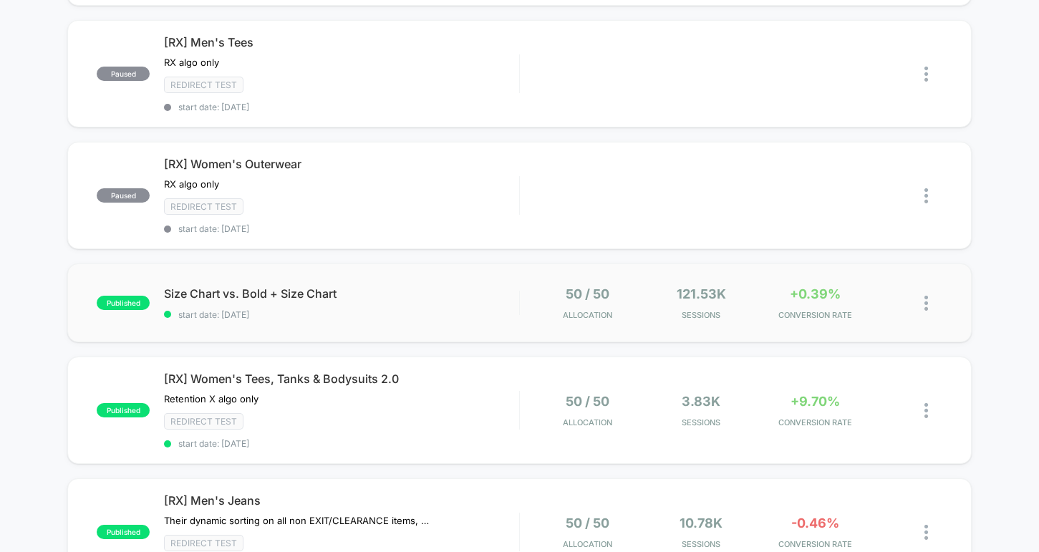
click at [927, 309] on img at bounding box center [927, 303] width 4 height 15
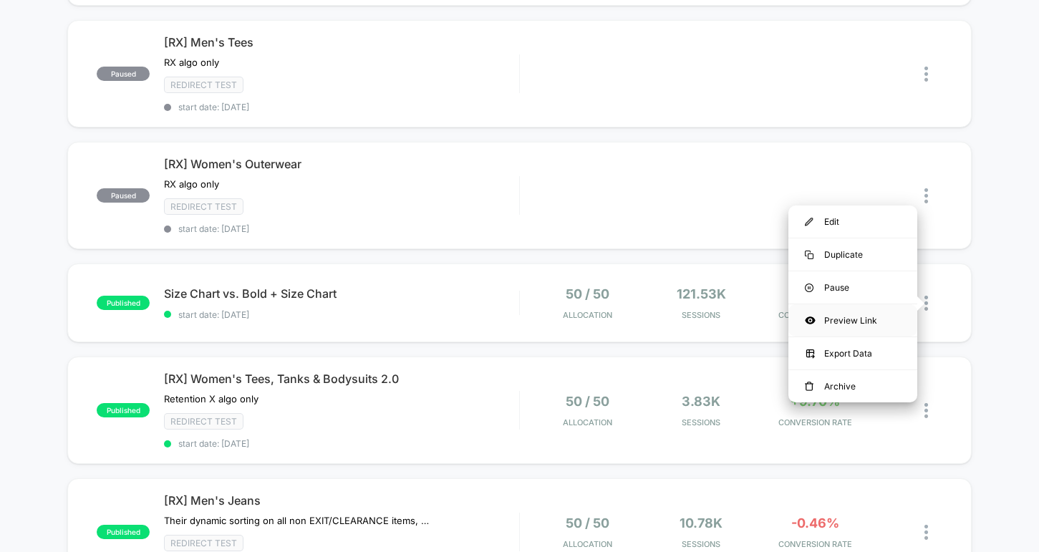
click at [816, 319] on div "Preview Link" at bounding box center [852, 320] width 129 height 32
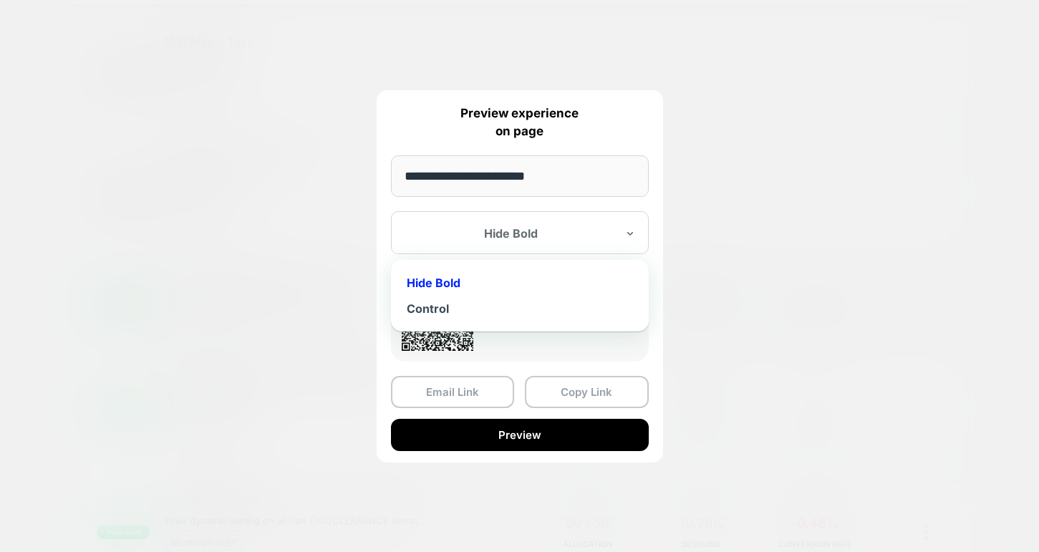
click at [534, 239] on div at bounding box center [511, 233] width 211 height 14
click at [493, 306] on div "Control" at bounding box center [519, 309] width 243 height 26
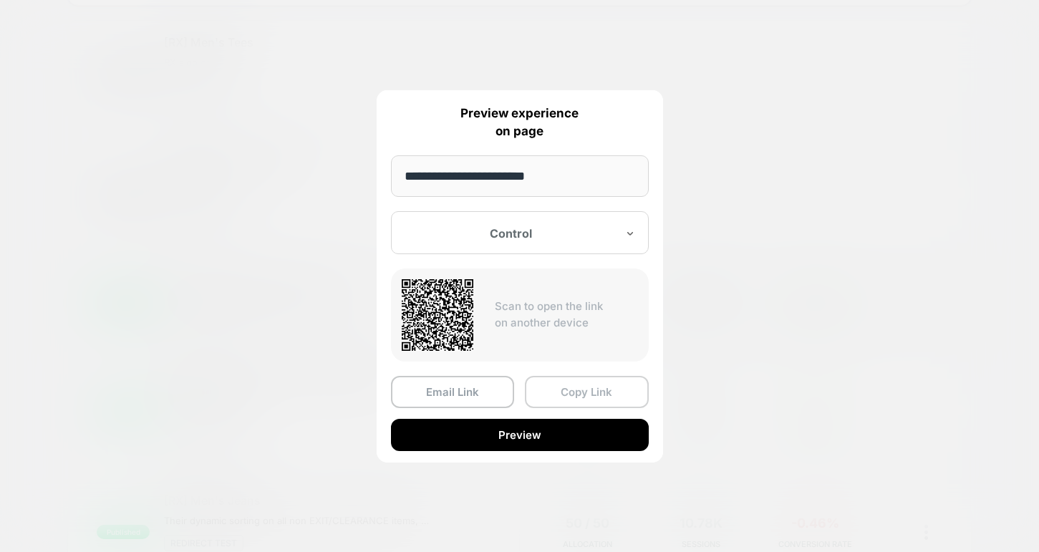
click at [594, 390] on button "Copy Link" at bounding box center [587, 392] width 124 height 32
